Goal: Find specific page/section

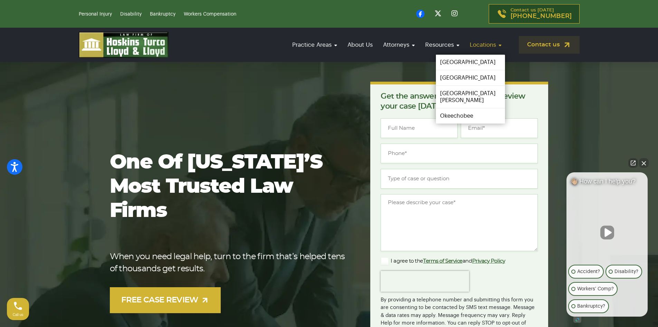
click at [476, 42] on link "Locations" at bounding box center [486, 45] width 39 height 20
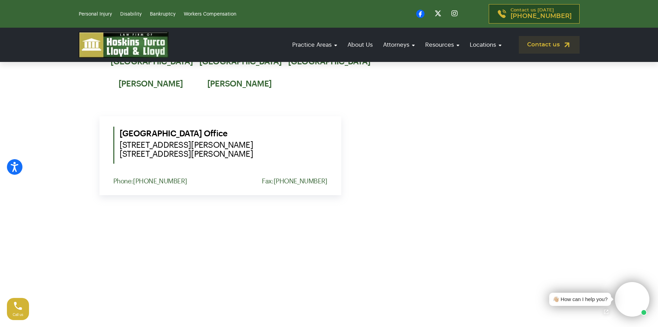
scroll to position [380, 0]
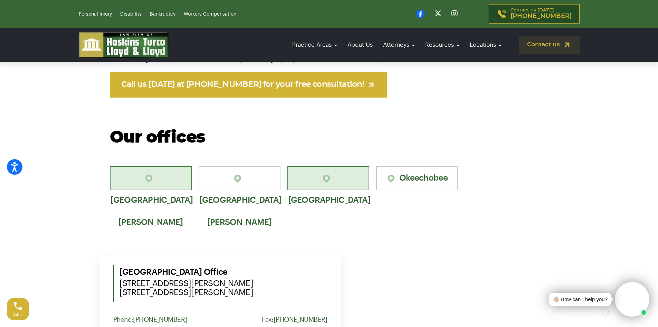
click at [330, 185] on link "[GEOGRAPHIC_DATA]" at bounding box center [329, 178] width 82 height 24
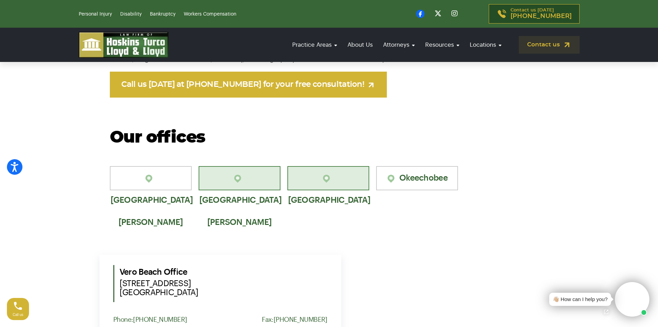
click at [251, 181] on link "[GEOGRAPHIC_DATA][PERSON_NAME]" at bounding box center [240, 178] width 82 height 24
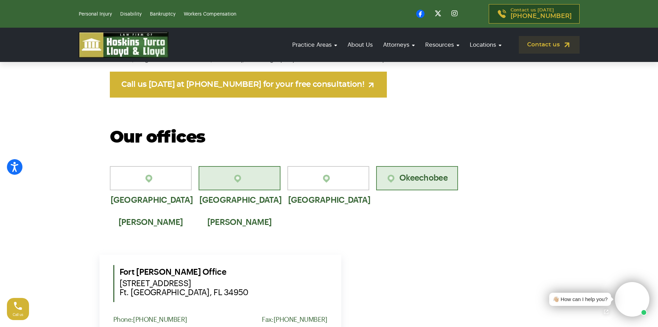
click at [405, 178] on link "Okeechobee" at bounding box center [417, 178] width 82 height 24
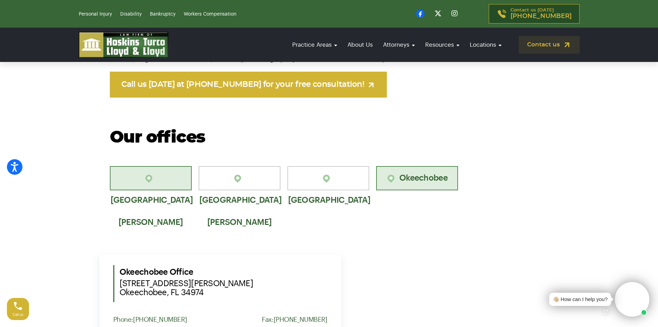
click at [147, 181] on link "[GEOGRAPHIC_DATA][PERSON_NAME]" at bounding box center [151, 178] width 82 height 24
